Goal: Transaction & Acquisition: Purchase product/service

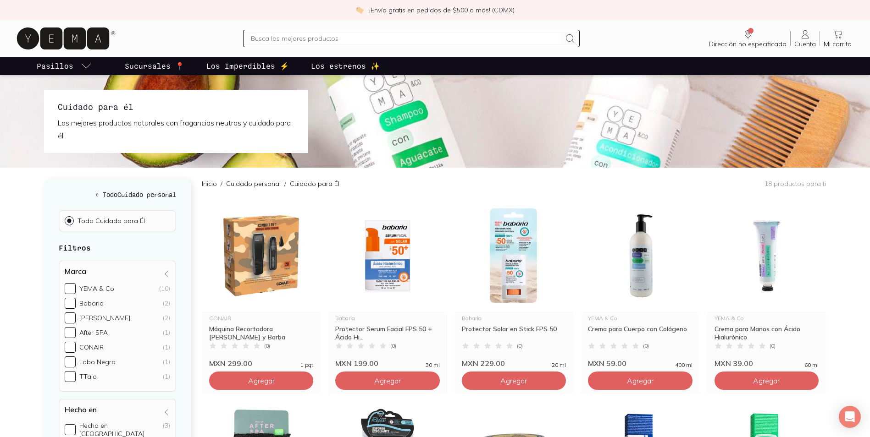
click at [343, 40] on input "text" at bounding box center [405, 38] width 309 height 11
type input "crema"
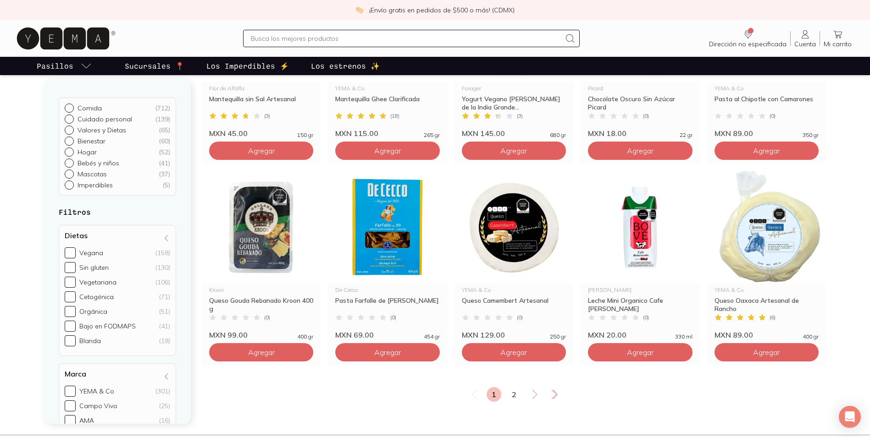
scroll to position [1421, 0]
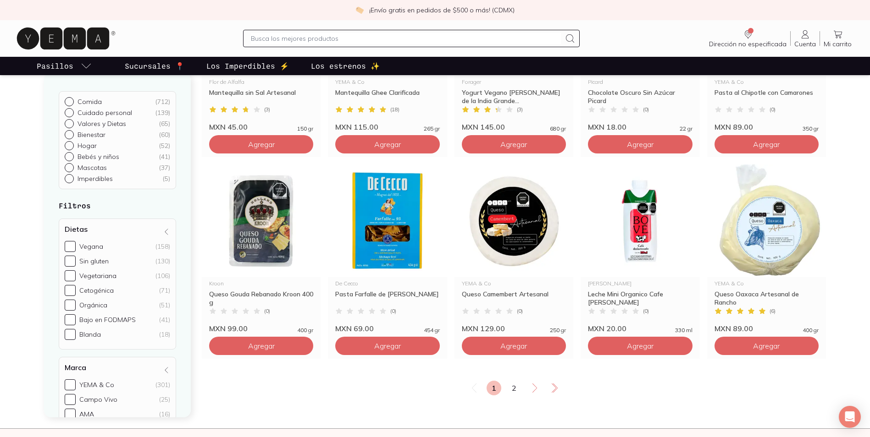
click at [523, 393] on div "1 2" at bounding box center [514, 388] width 624 height 15
click at [512, 395] on link "2" at bounding box center [514, 388] width 15 height 15
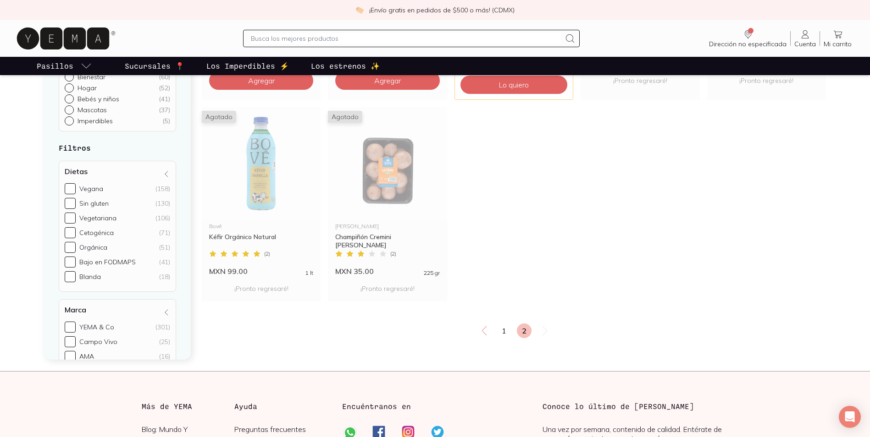
scroll to position [275, 0]
click at [502, 332] on link "1" at bounding box center [503, 330] width 15 height 15
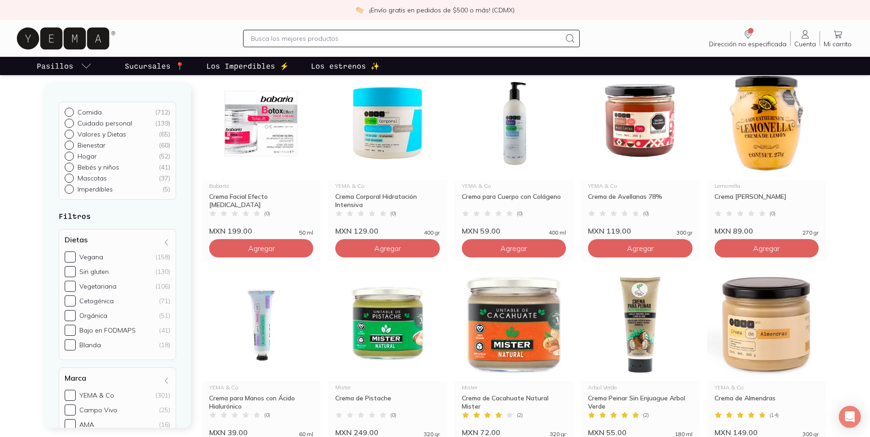
scroll to position [367, 0]
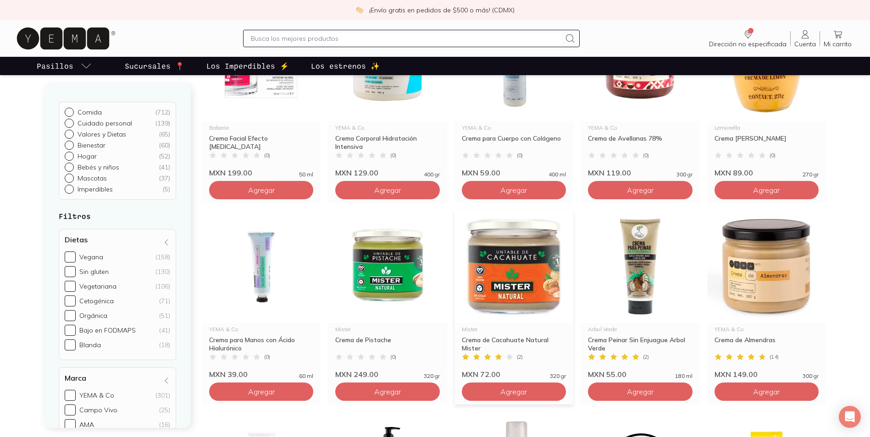
click at [522, 301] on img at bounding box center [513, 266] width 119 height 113
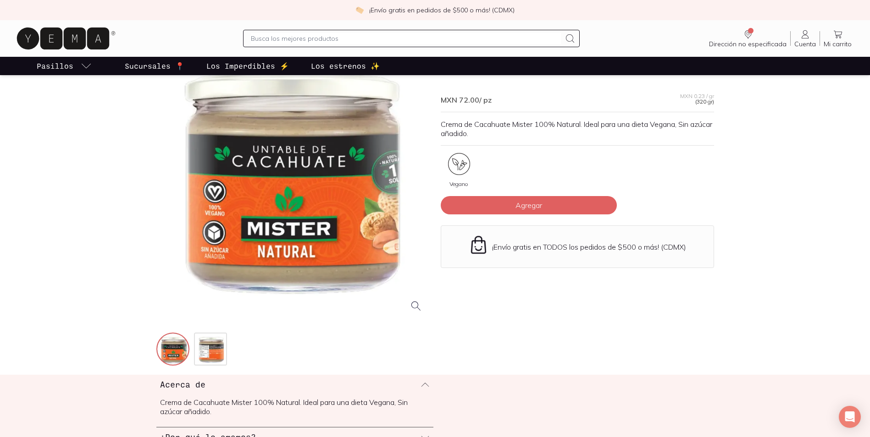
scroll to position [92, 0]
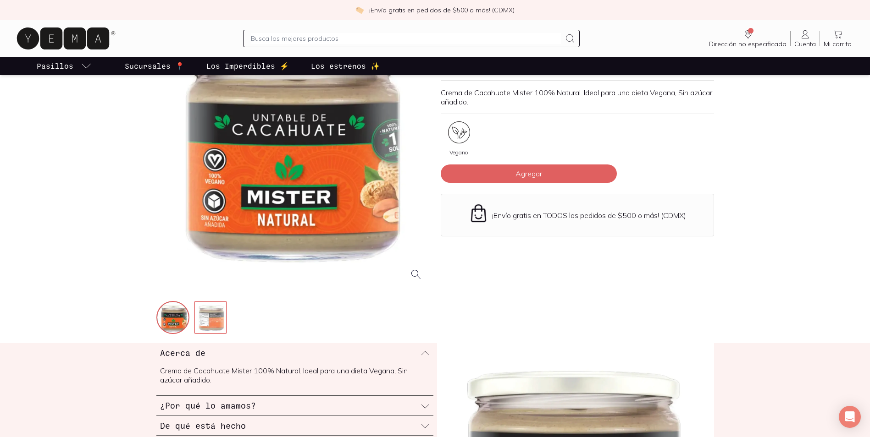
click at [212, 322] on img at bounding box center [211, 318] width 33 height 33
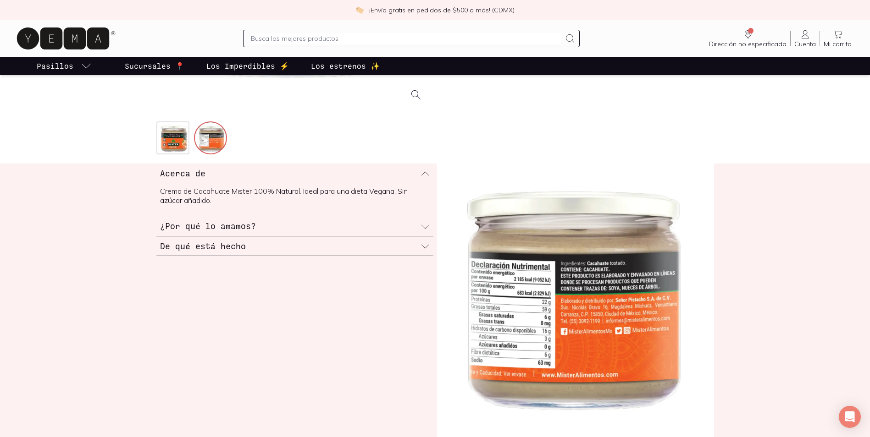
scroll to position [275, 0]
